Goal: Download file/media

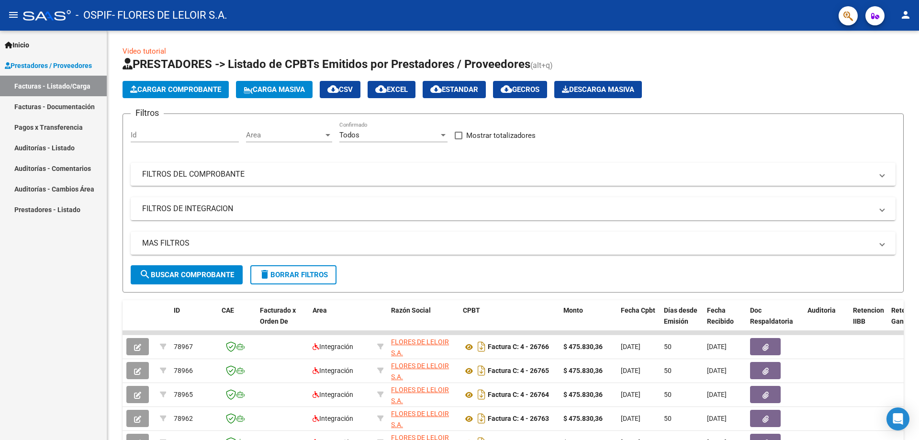
scroll to position [192, 0]
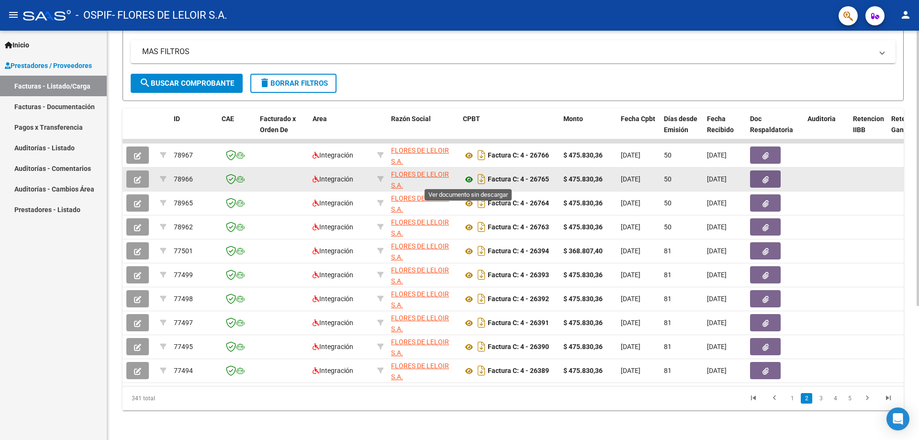
click at [471, 179] on icon at bounding box center [469, 179] width 12 height 11
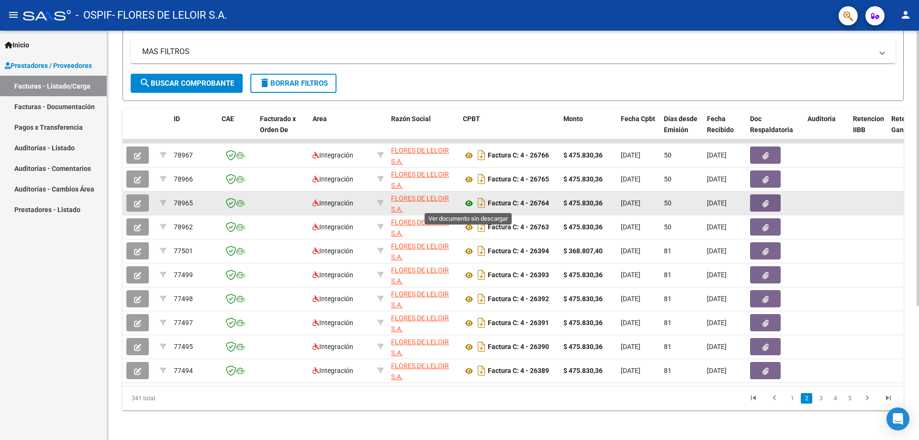
click at [465, 203] on icon at bounding box center [469, 203] width 12 height 11
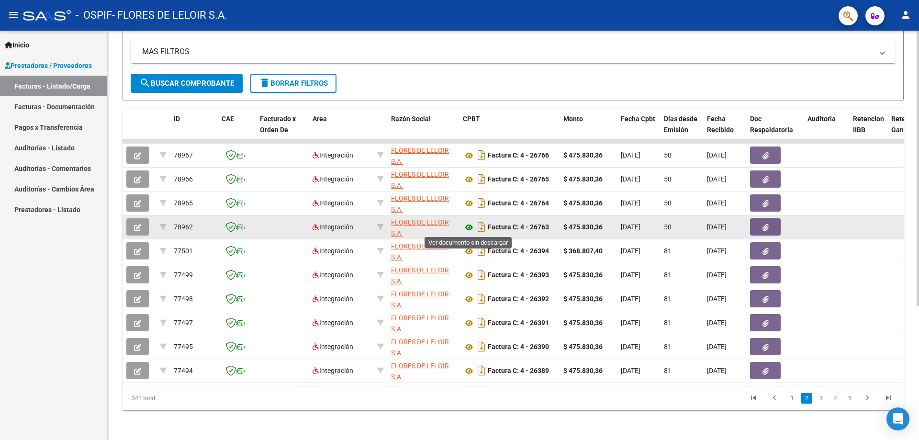
click at [471, 228] on icon at bounding box center [469, 227] width 12 height 11
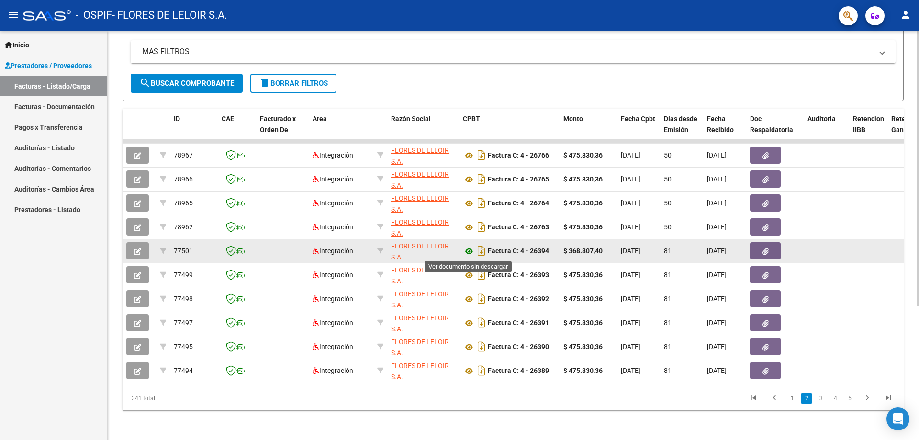
click at [467, 251] on icon at bounding box center [469, 251] width 12 height 11
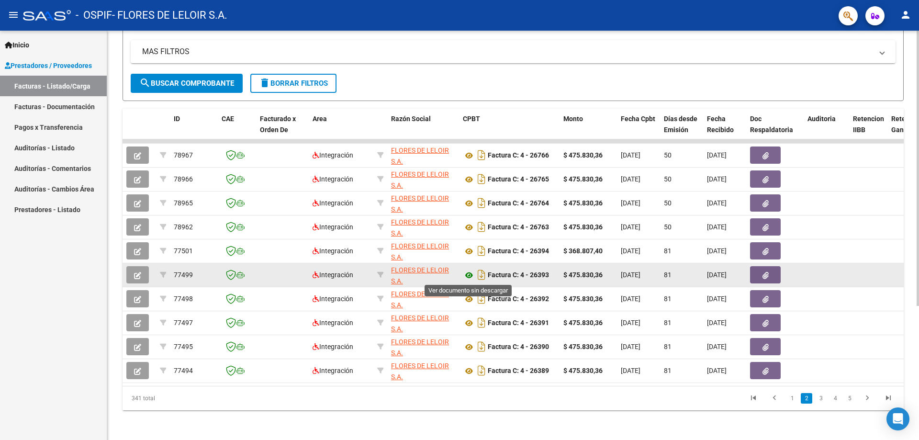
click at [471, 275] on icon at bounding box center [469, 275] width 12 height 11
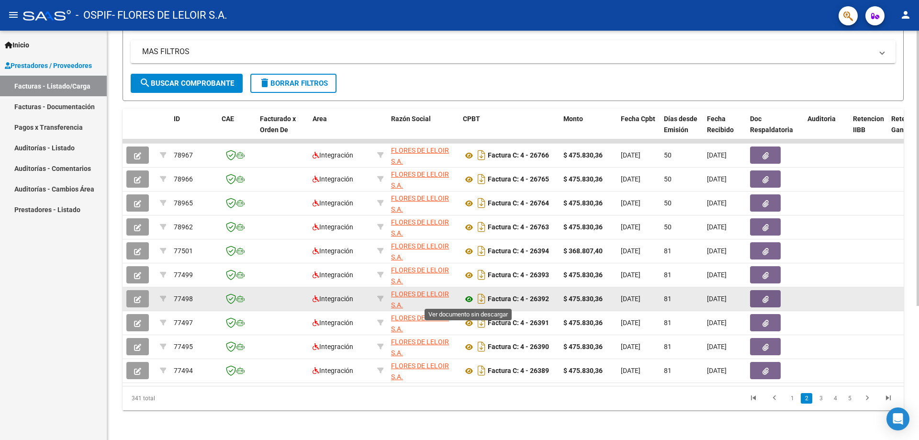
click at [468, 296] on icon at bounding box center [469, 299] width 12 height 11
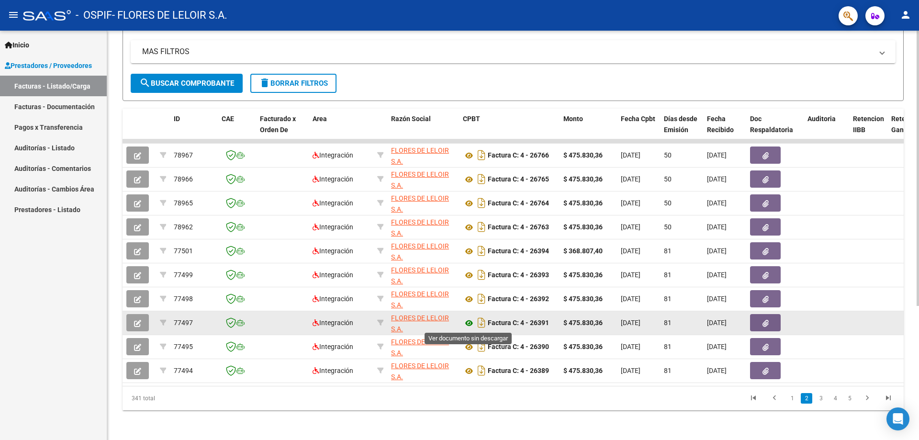
click at [467, 322] on icon at bounding box center [469, 323] width 12 height 11
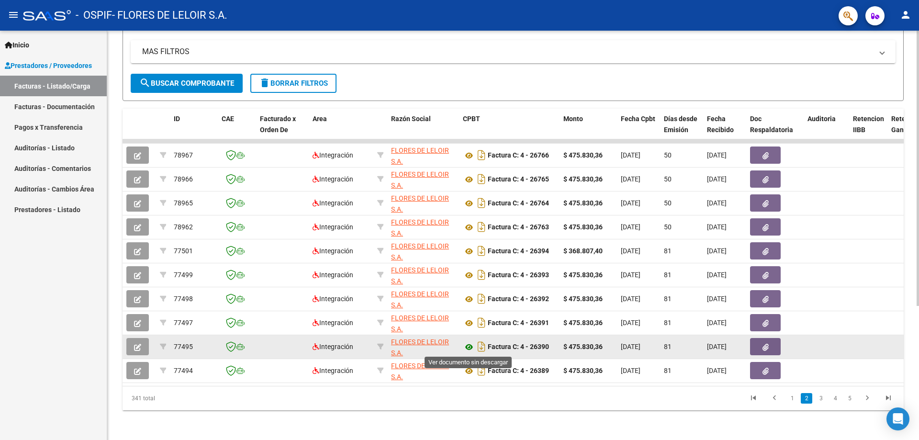
click at [468, 348] on icon at bounding box center [469, 346] width 12 height 11
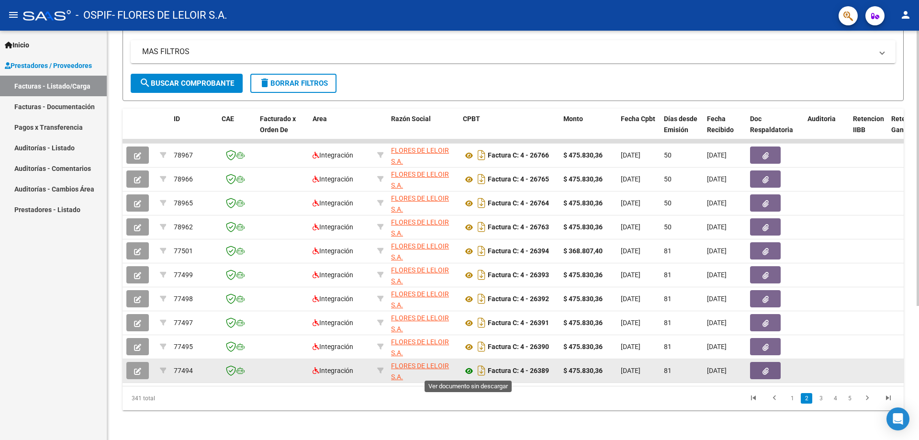
click at [472, 371] on icon at bounding box center [469, 370] width 12 height 11
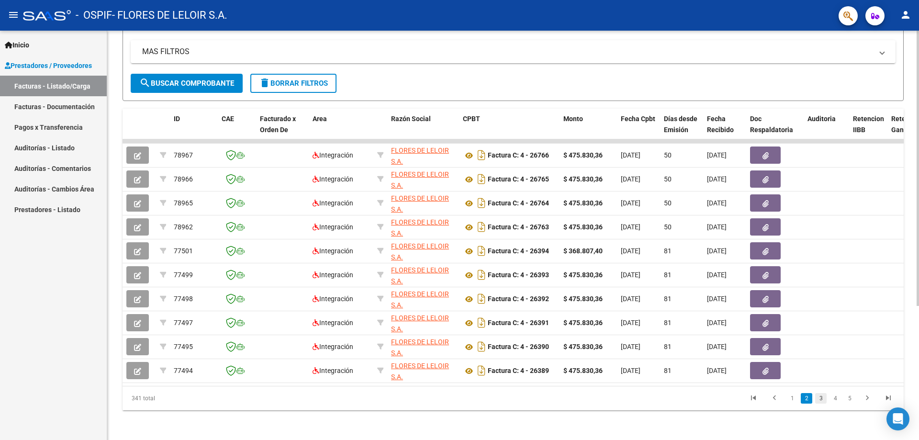
click at [821, 404] on link "3" at bounding box center [821, 398] width 11 height 11
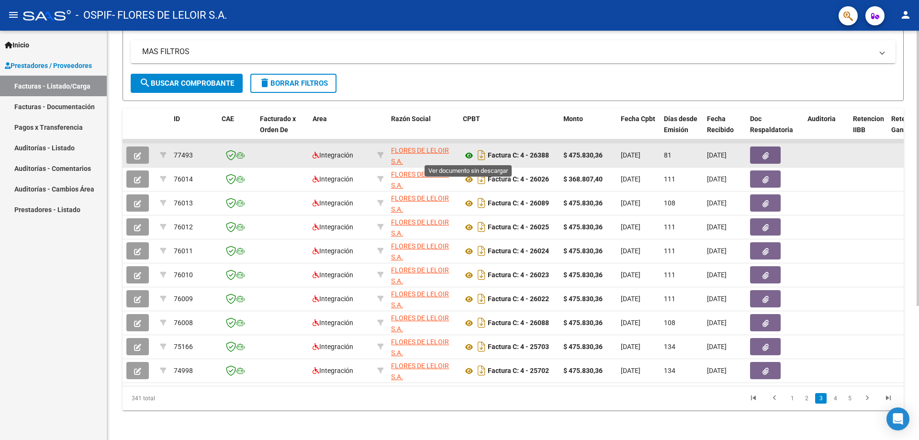
click at [467, 156] on icon at bounding box center [469, 155] width 12 height 11
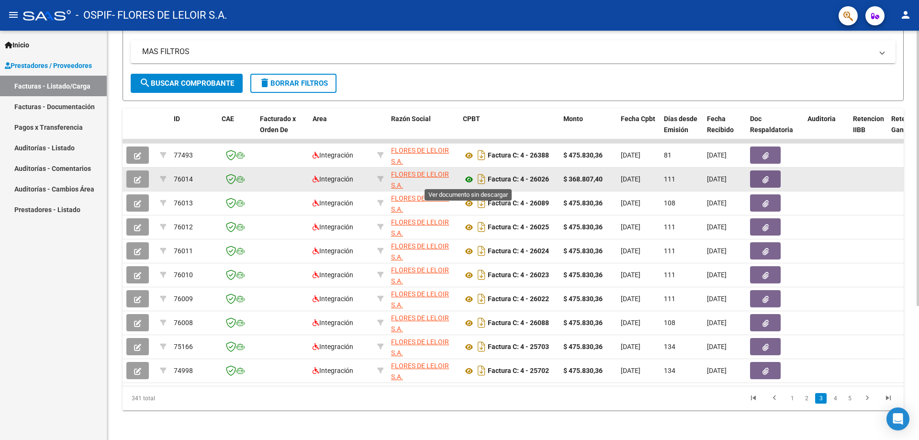
click at [470, 180] on icon at bounding box center [469, 179] width 12 height 11
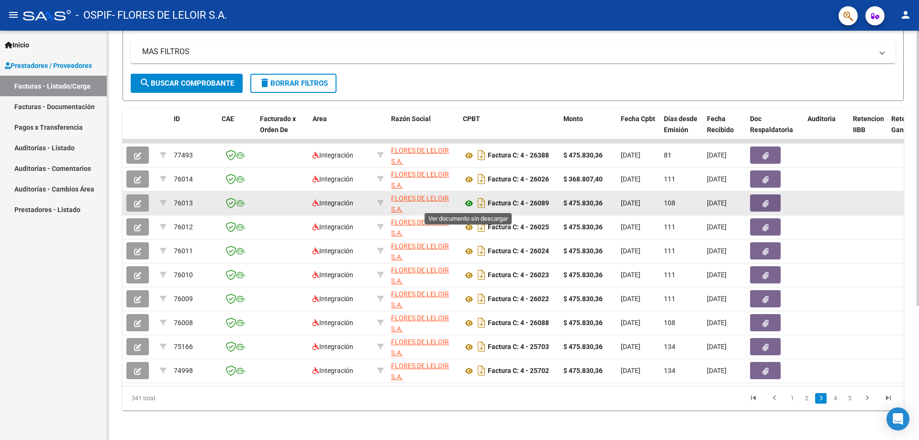
click at [468, 202] on icon at bounding box center [469, 203] width 12 height 11
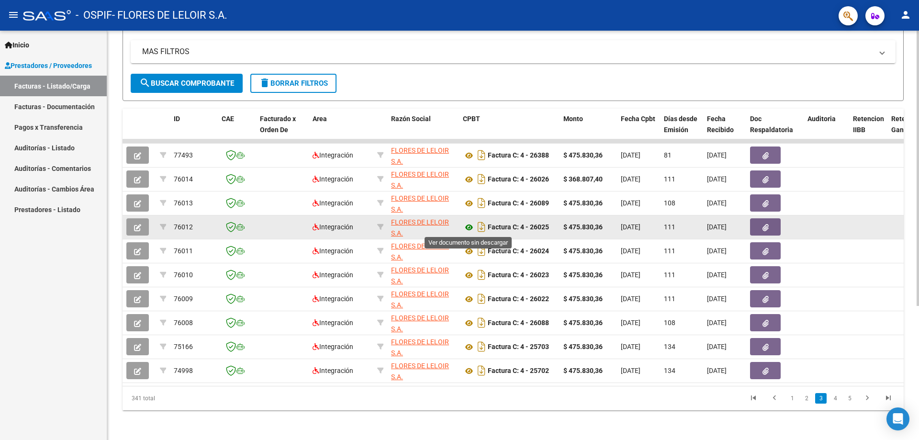
click at [471, 227] on icon at bounding box center [469, 227] width 12 height 11
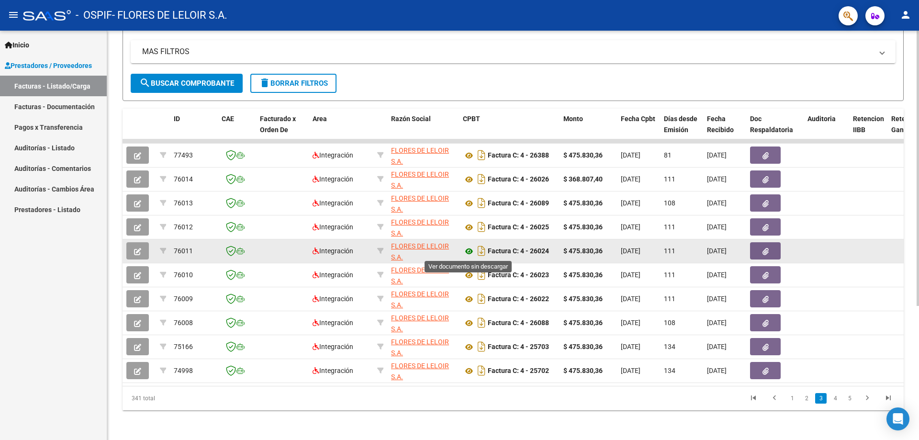
click at [467, 249] on icon at bounding box center [469, 251] width 12 height 11
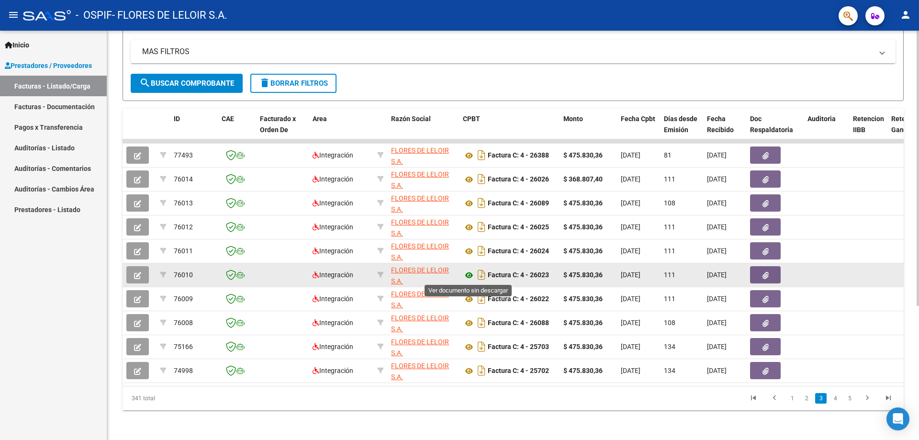
click at [467, 274] on icon at bounding box center [469, 275] width 12 height 11
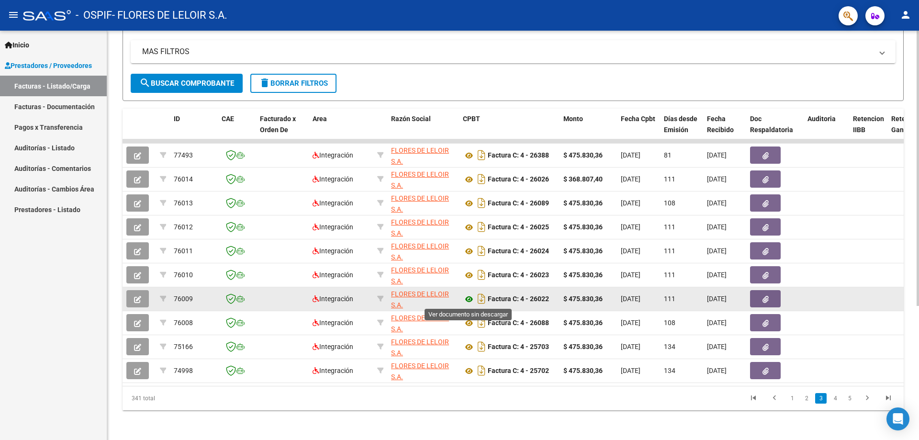
click at [468, 302] on icon at bounding box center [469, 299] width 12 height 11
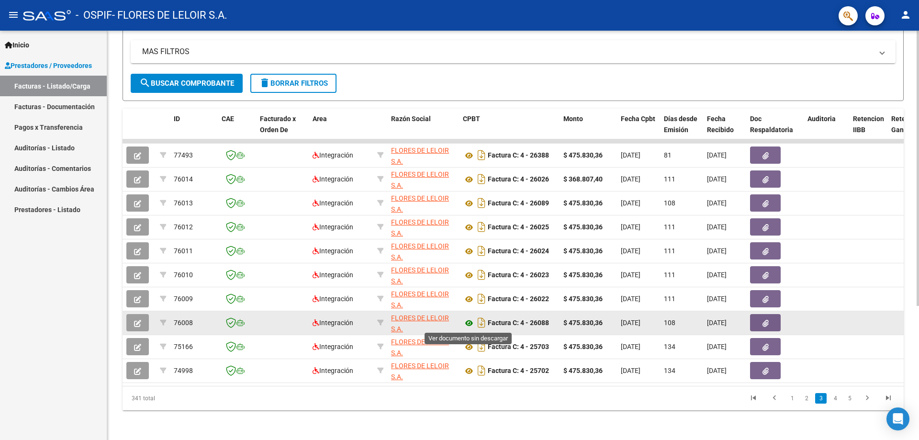
click at [467, 321] on icon at bounding box center [469, 323] width 12 height 11
click at [469, 322] on icon at bounding box center [469, 323] width 12 height 11
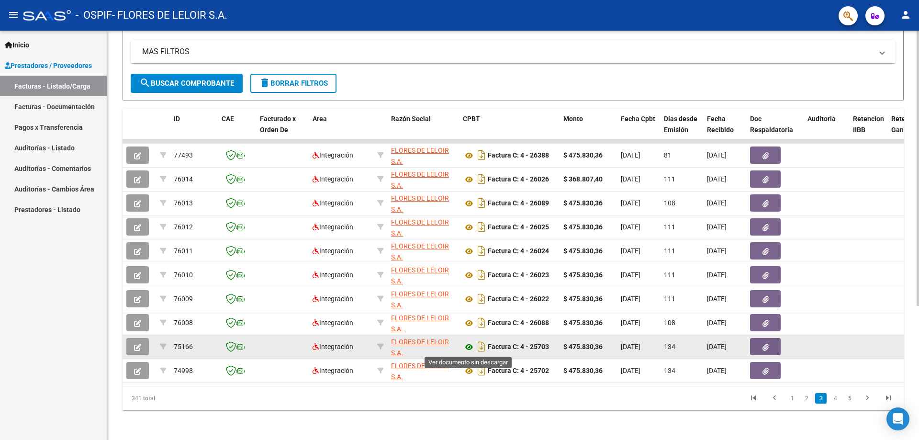
click at [473, 350] on icon at bounding box center [469, 346] width 12 height 11
click at [467, 343] on icon at bounding box center [469, 346] width 12 height 11
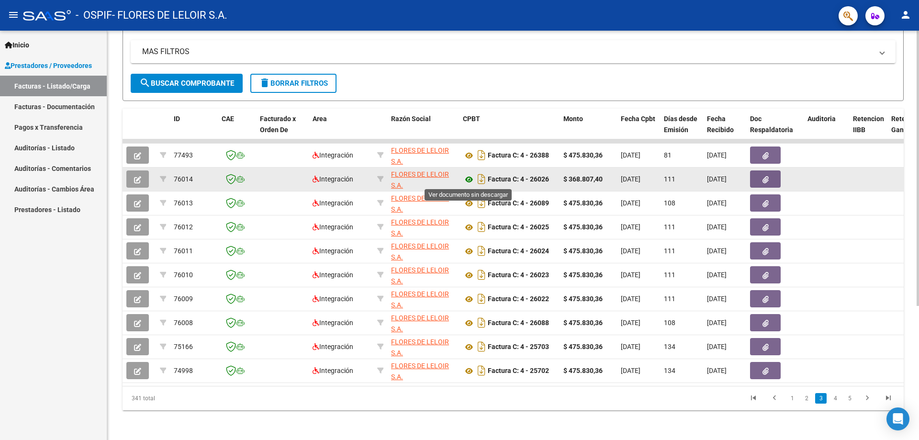
click at [470, 179] on icon at bounding box center [469, 179] width 12 height 11
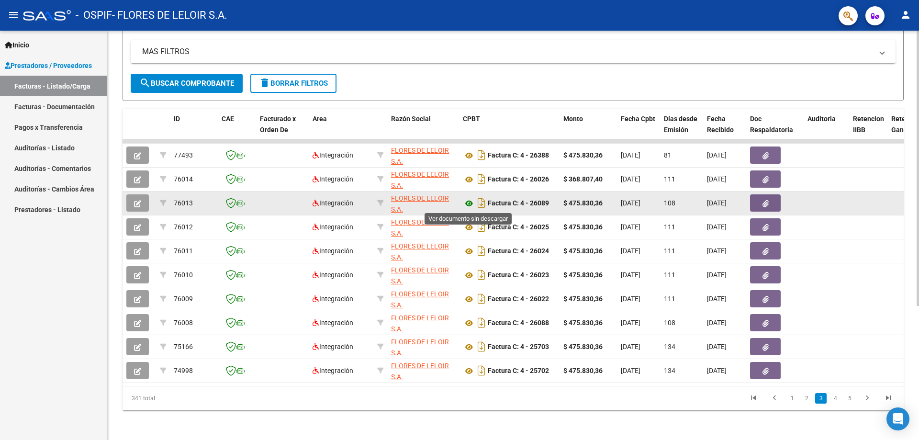
click at [469, 202] on icon at bounding box center [469, 203] width 12 height 11
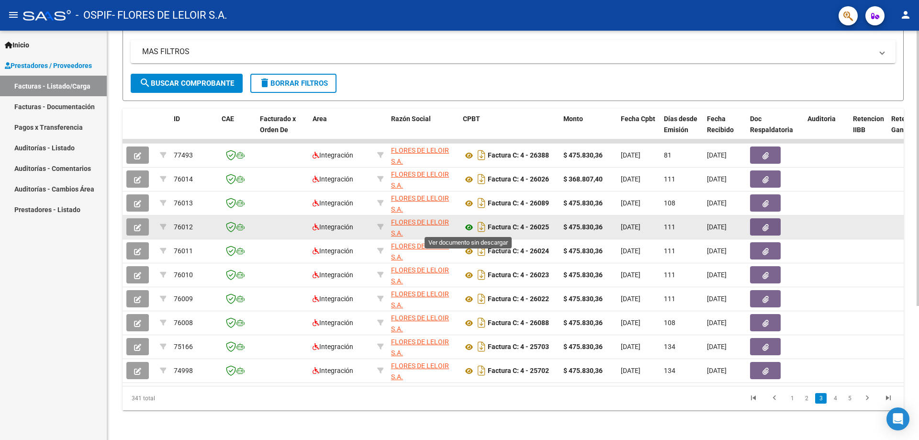
click at [469, 227] on icon at bounding box center [469, 227] width 12 height 11
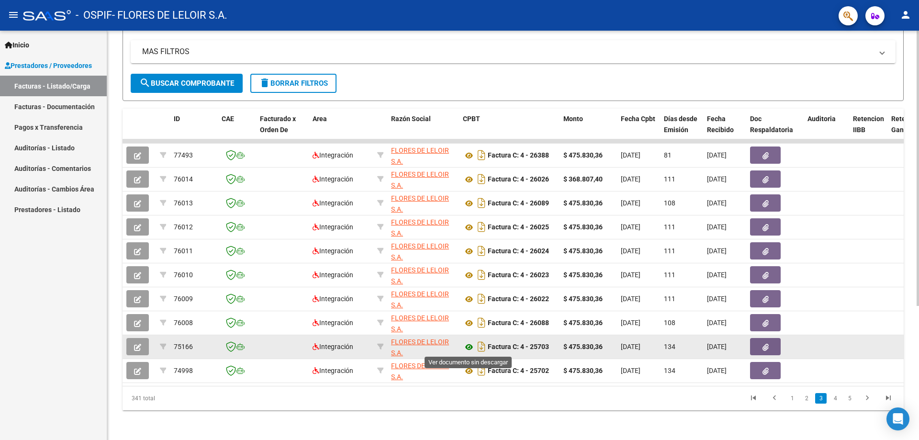
click at [469, 347] on icon at bounding box center [469, 346] width 12 height 11
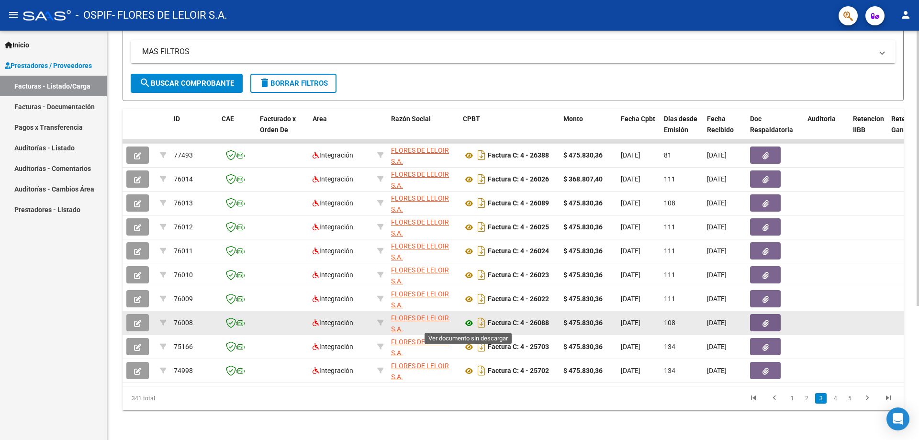
click at [468, 322] on icon at bounding box center [469, 323] width 12 height 11
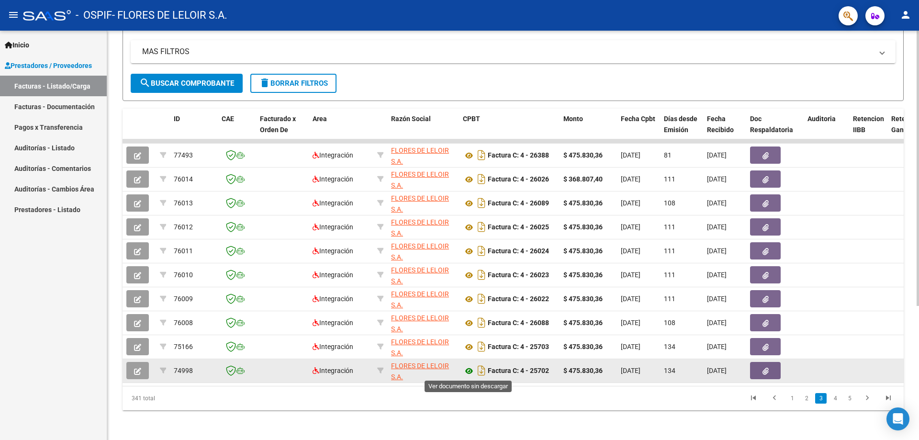
click at [468, 370] on icon at bounding box center [469, 370] width 12 height 11
click at [472, 371] on icon at bounding box center [469, 370] width 12 height 11
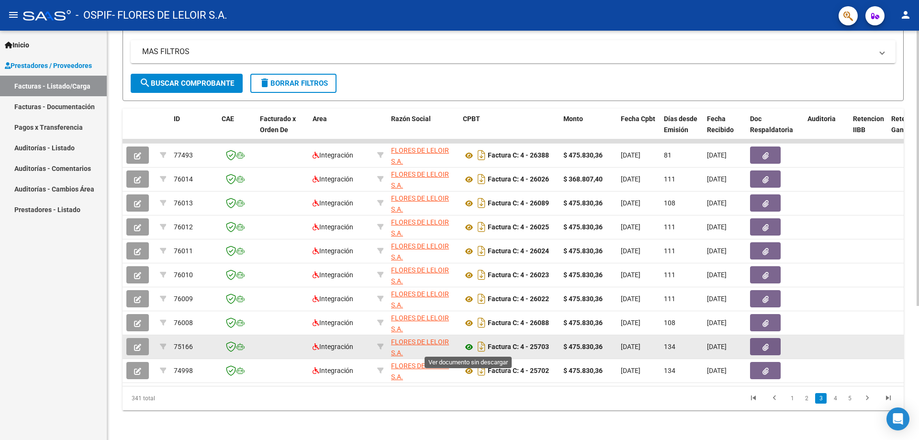
click at [471, 345] on icon at bounding box center [469, 346] width 12 height 11
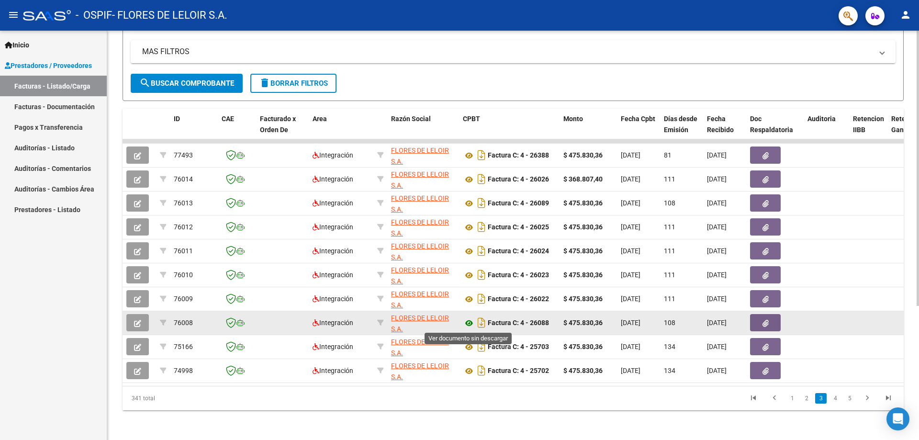
click at [470, 322] on icon at bounding box center [469, 323] width 12 height 11
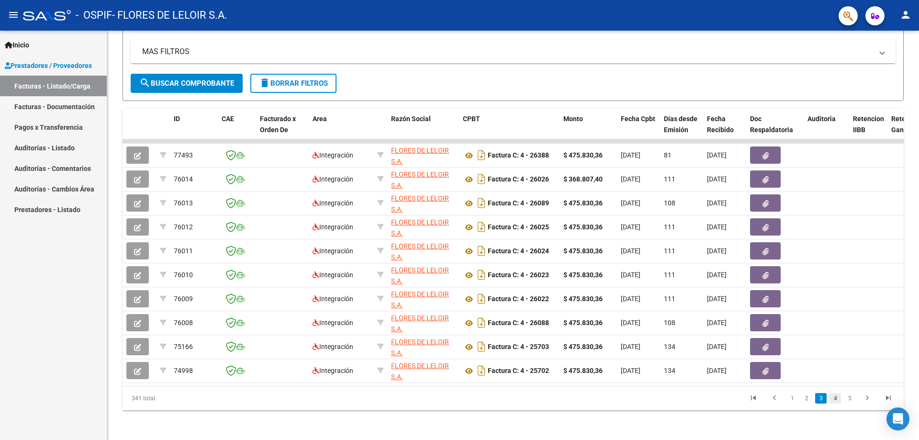
click at [831, 404] on link "4" at bounding box center [835, 398] width 11 height 11
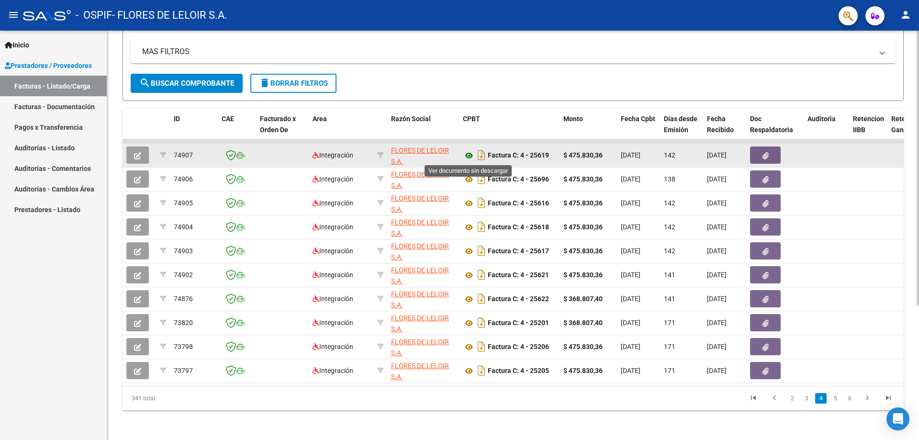
click at [466, 156] on icon at bounding box center [469, 155] width 12 height 11
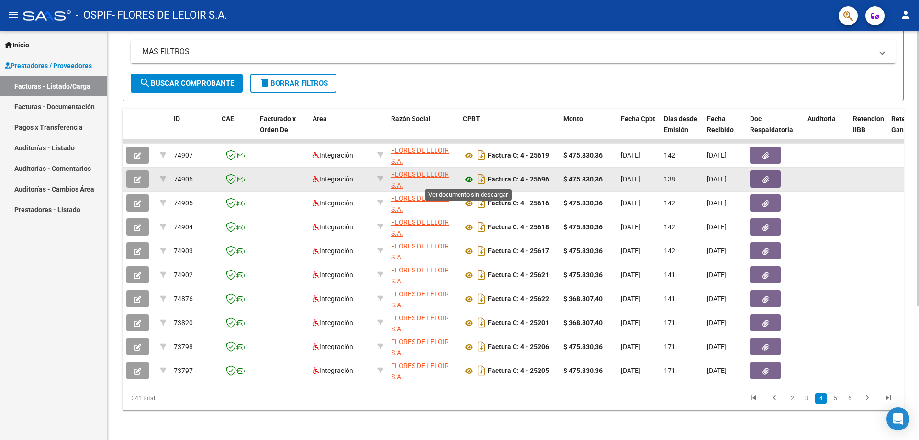
click at [466, 179] on icon at bounding box center [469, 179] width 12 height 11
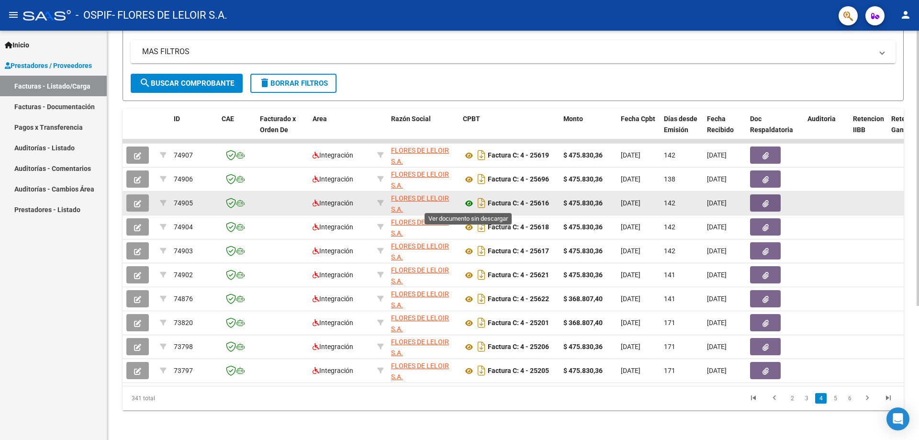
click at [472, 202] on icon at bounding box center [469, 203] width 12 height 11
click at [467, 203] on icon at bounding box center [469, 203] width 12 height 11
click at [468, 202] on icon at bounding box center [469, 203] width 12 height 11
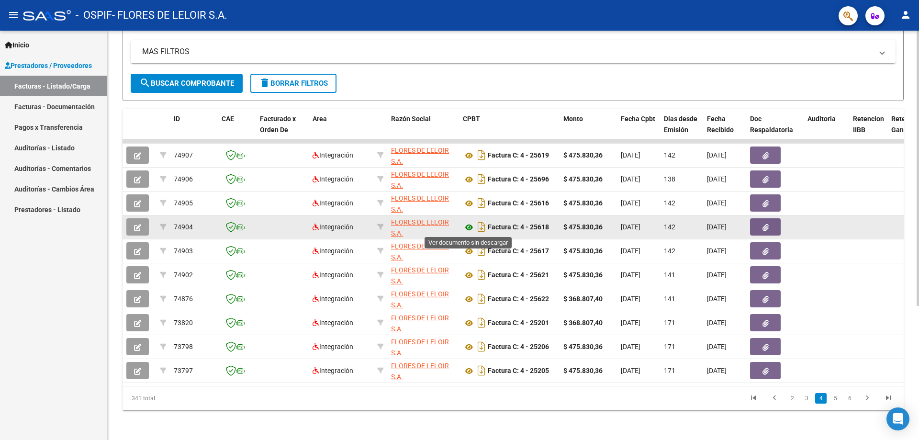
click at [469, 225] on icon at bounding box center [469, 227] width 12 height 11
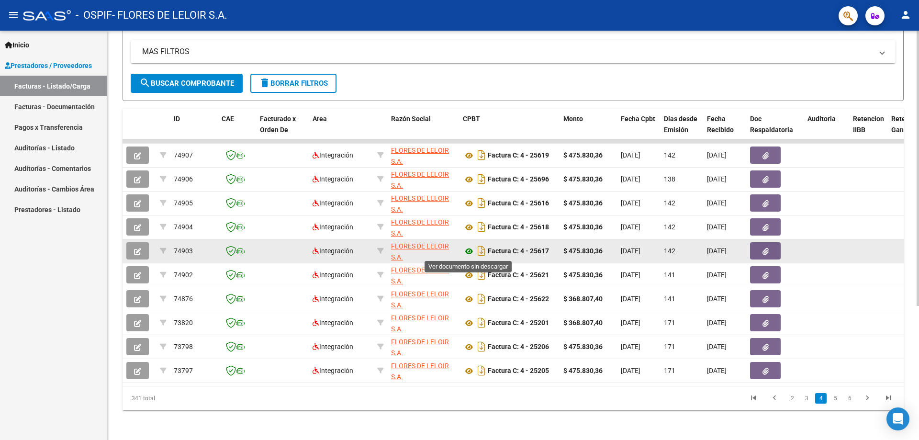
click at [470, 254] on icon at bounding box center [469, 251] width 12 height 11
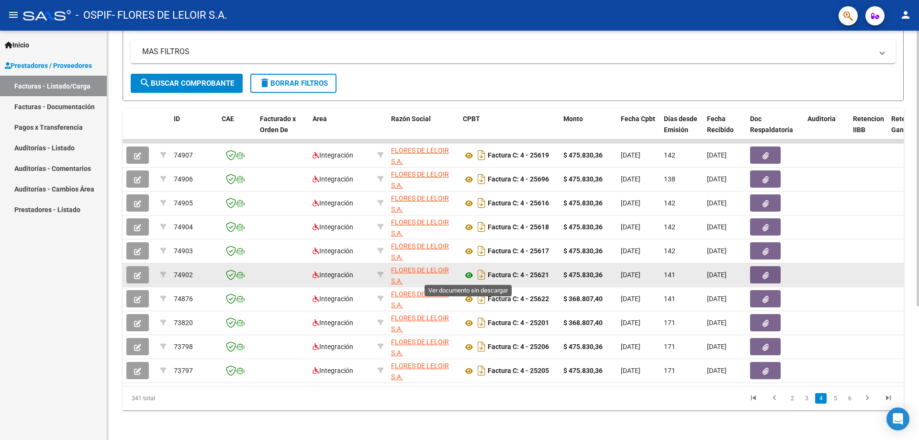
click at [471, 275] on icon at bounding box center [469, 275] width 12 height 11
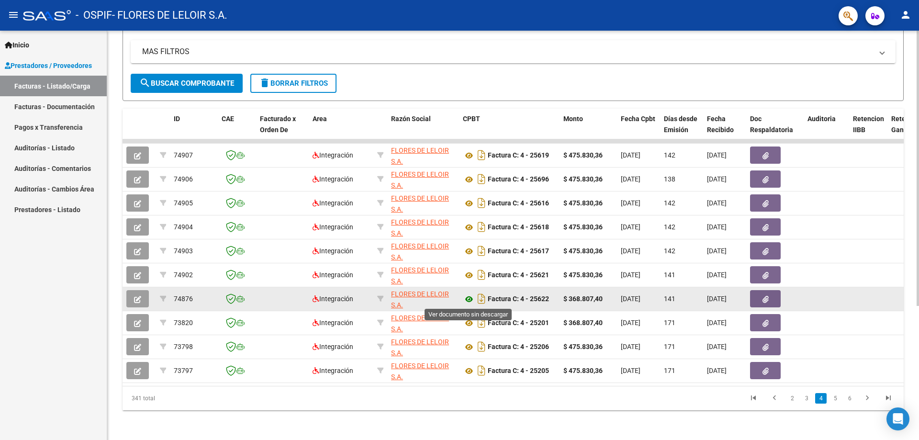
click at [469, 300] on icon at bounding box center [469, 299] width 12 height 11
